Goal: Task Accomplishment & Management: Manage account settings

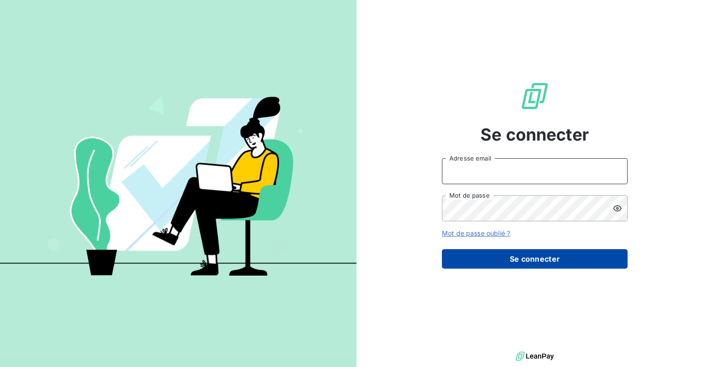
type input "EPINETTE"
click at [526, 261] on button "Se connecter" at bounding box center [535, 258] width 186 height 19
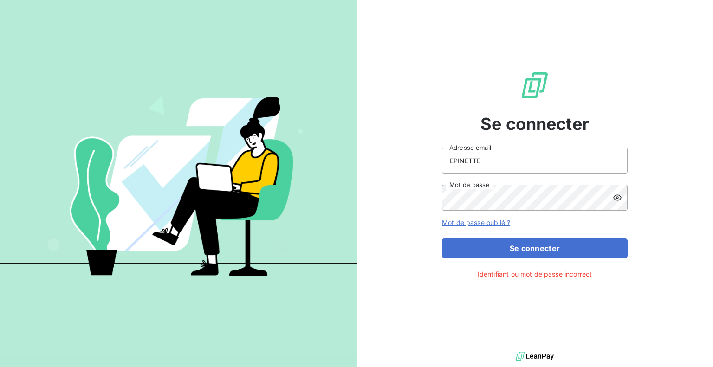
click at [614, 197] on icon at bounding box center [616, 197] width 9 height 9
drag, startPoint x: 487, startPoint y: 158, endPoint x: 482, endPoint y: 103, distance: 55.4
click at [423, 150] on div "Se connecter EPINETTE Adresse email Mot de passe Mot de passe oublié ? Se conne…" at bounding box center [534, 174] width 356 height 349
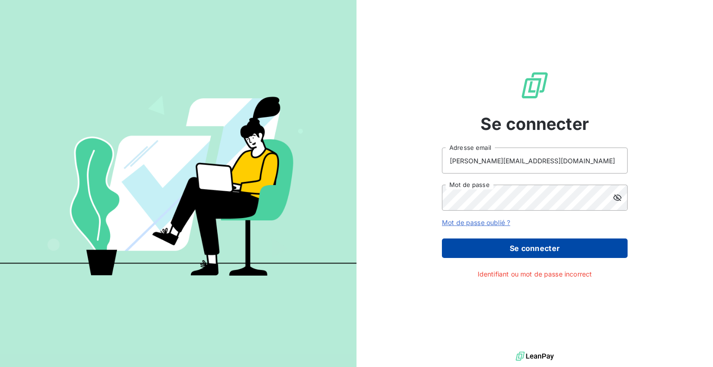
click at [520, 251] on button "Se connecter" at bounding box center [535, 247] width 186 height 19
click at [518, 248] on button "Se connecter" at bounding box center [535, 247] width 186 height 19
click at [453, 243] on button "Se connecter" at bounding box center [535, 247] width 186 height 19
click at [512, 249] on button "Se connecter" at bounding box center [535, 247] width 186 height 19
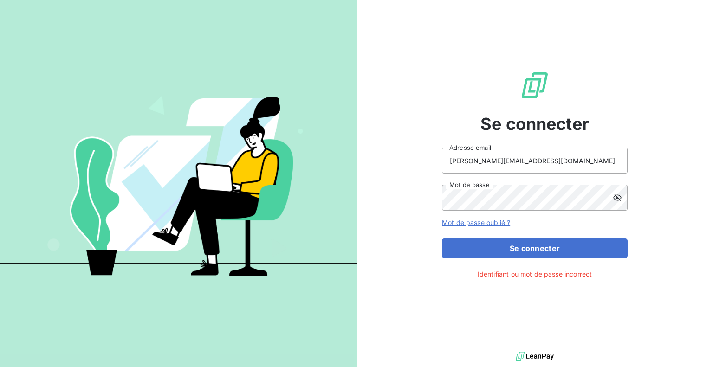
click at [620, 201] on icon at bounding box center [616, 197] width 9 height 9
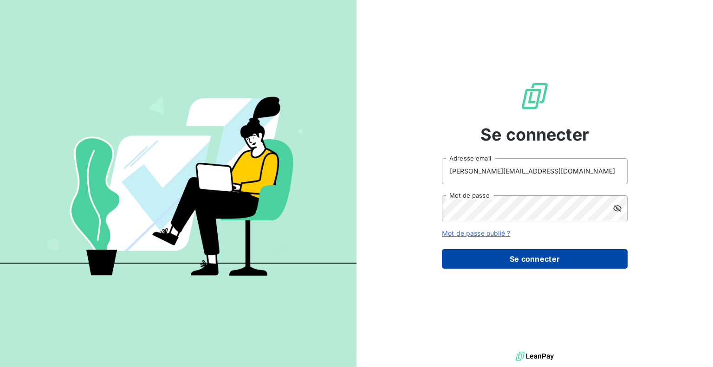
click at [574, 262] on button "Se connecter" at bounding box center [535, 258] width 186 height 19
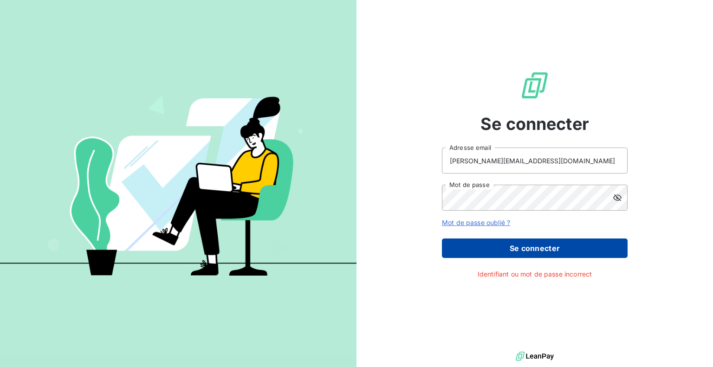
click at [553, 255] on button "Se connecter" at bounding box center [535, 247] width 186 height 19
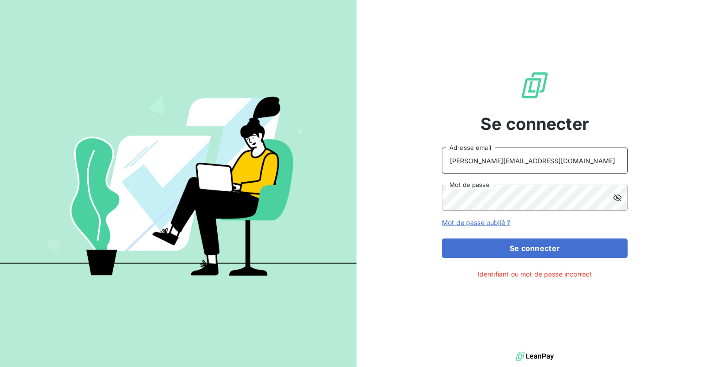
type input "EPINETTE"
click at [485, 160] on input "EPINETTE" at bounding box center [535, 161] width 186 height 26
click at [501, 167] on input "EPINETTE" at bounding box center [535, 161] width 186 height 26
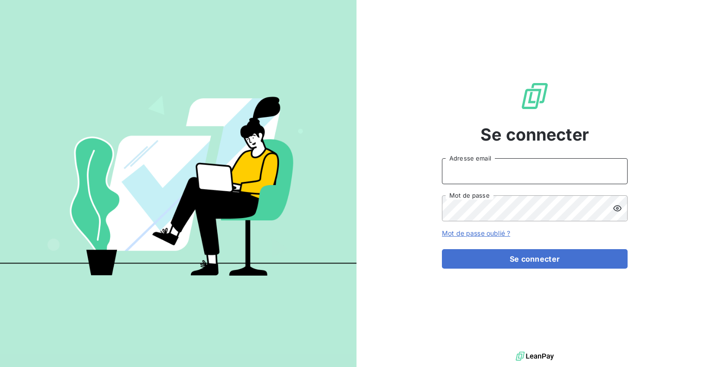
type input "EPINETTE"
click at [486, 161] on input "EPINETTE" at bounding box center [535, 171] width 186 height 26
drag, startPoint x: 486, startPoint y: 174, endPoint x: 438, endPoint y: 163, distance: 49.5
click at [438, 163] on div "Se connecter EPINETTE Adresse email Mot de passe Mot de passe oublié ? Se conne…" at bounding box center [534, 174] width 356 height 349
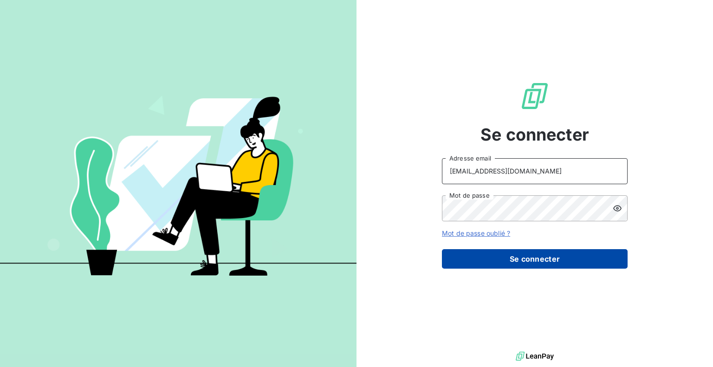
type input "cepinette@kiloutou.fr"
click at [533, 260] on button "Se connecter" at bounding box center [535, 258] width 186 height 19
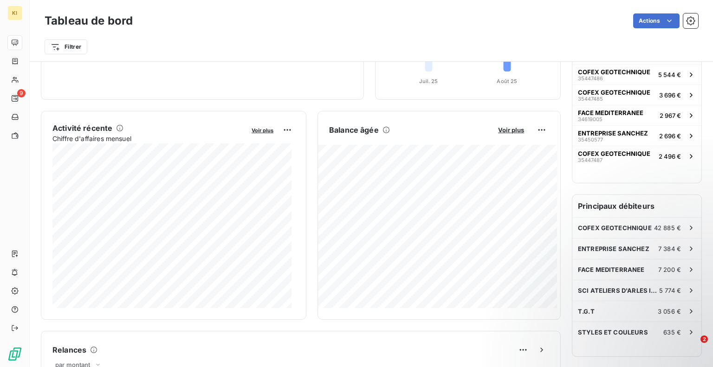
scroll to position [186, 0]
